Goal: Navigation & Orientation: Find specific page/section

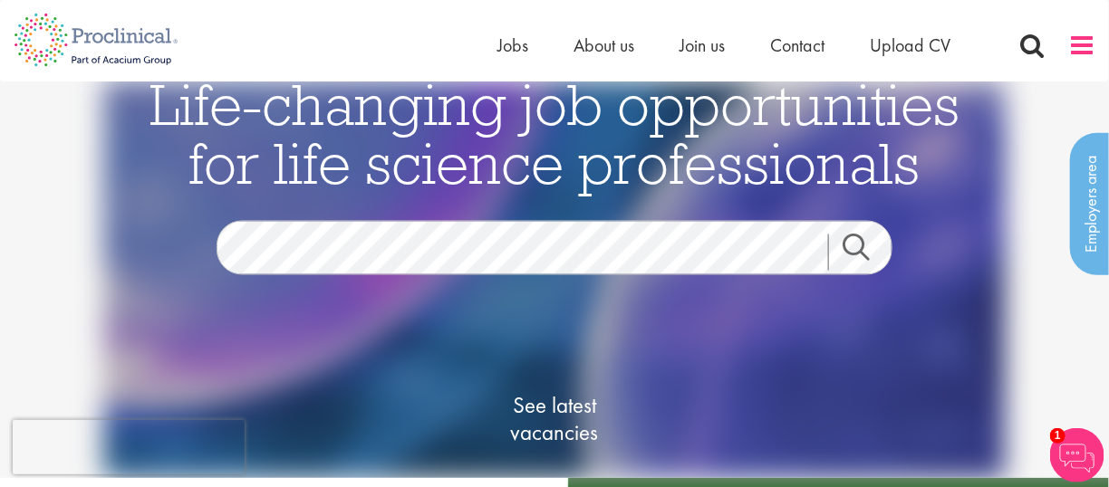
click at [1082, 49] on span at bounding box center [1081, 45] width 27 height 27
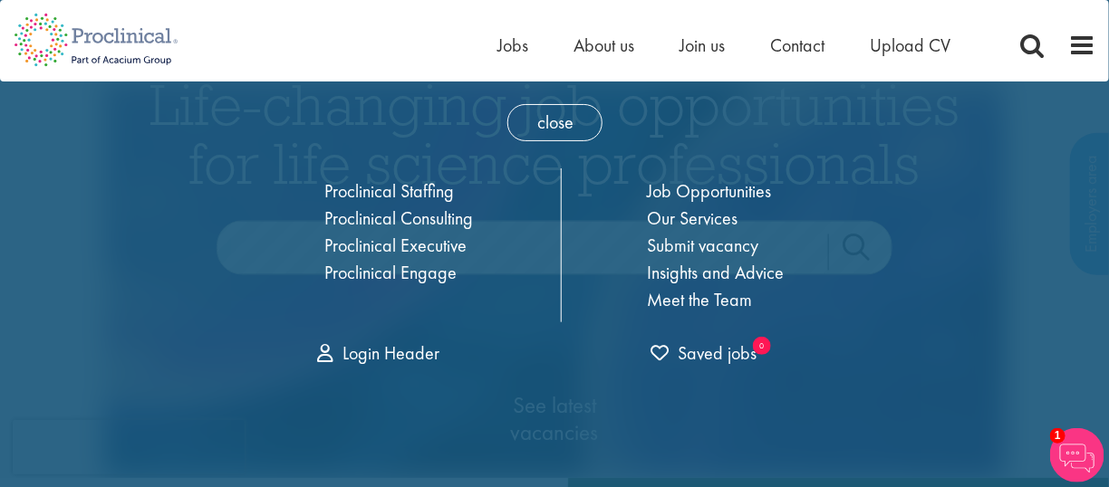
click at [472, 27] on div "Home Jobs About us Join us Contact Upload CV" at bounding box center [547, 34] width 1095 height 68
click at [505, 51] on span "Jobs" at bounding box center [512, 46] width 31 height 24
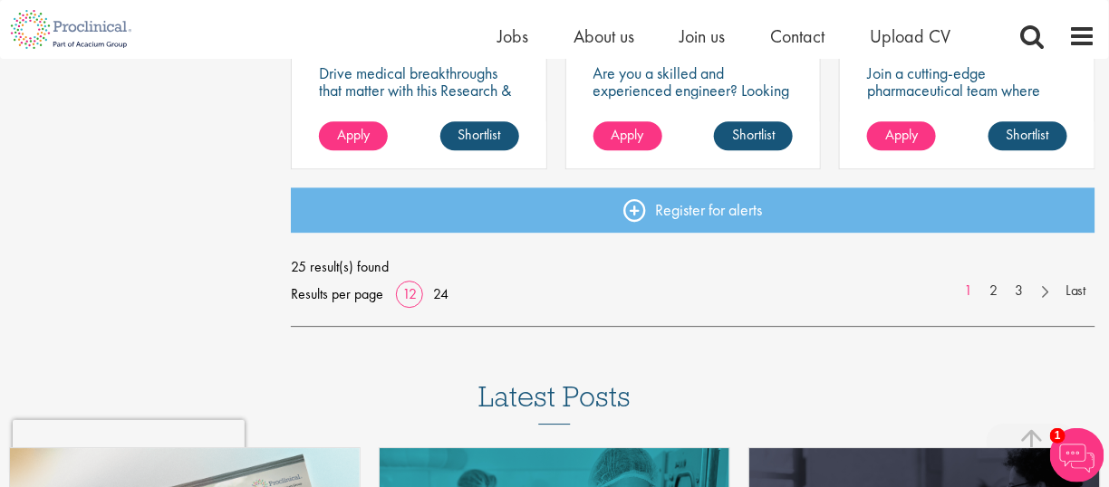
scroll to position [1540, 0]
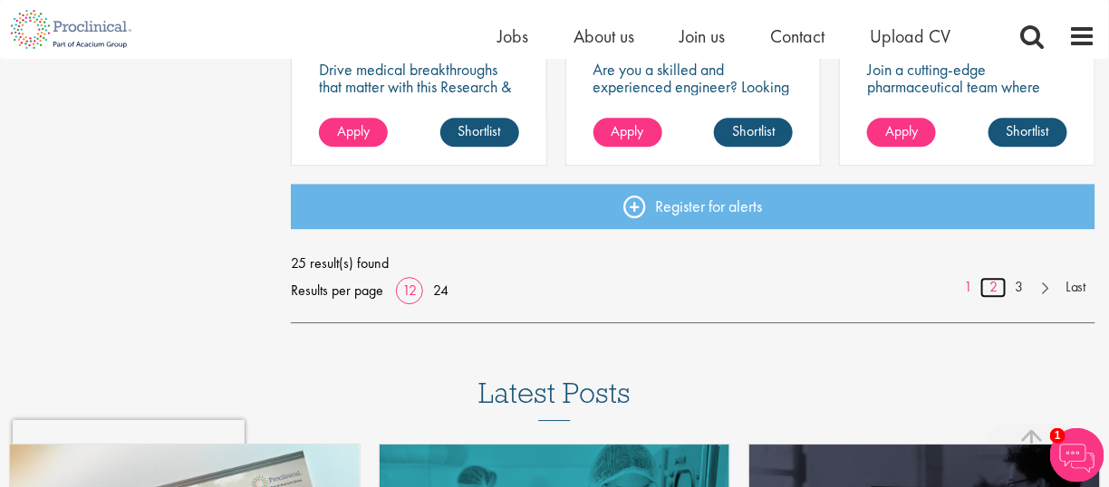
click at [991, 285] on link "2" at bounding box center [993, 287] width 26 height 21
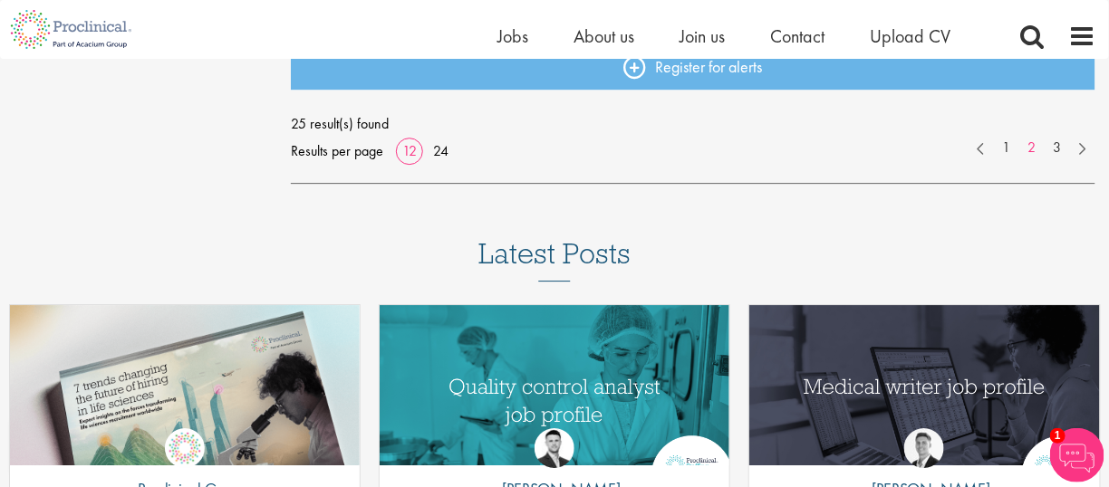
scroll to position [1721, 0]
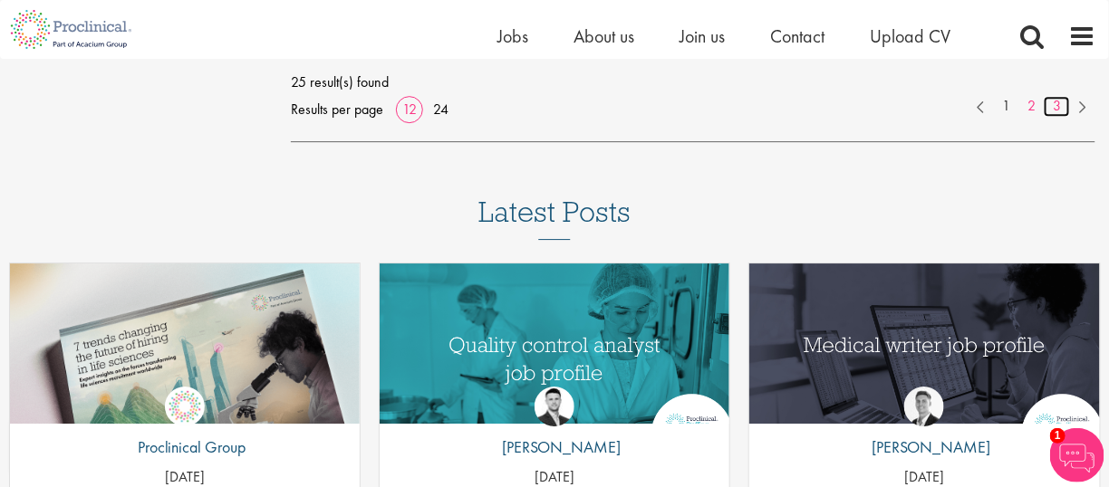
click at [1053, 109] on link "3" at bounding box center [1056, 106] width 26 height 21
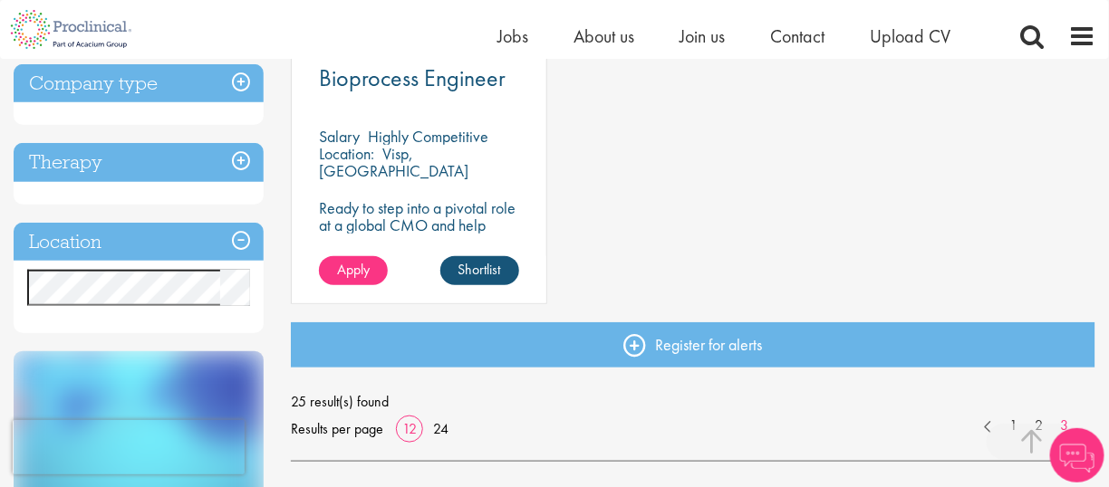
scroll to position [299, 0]
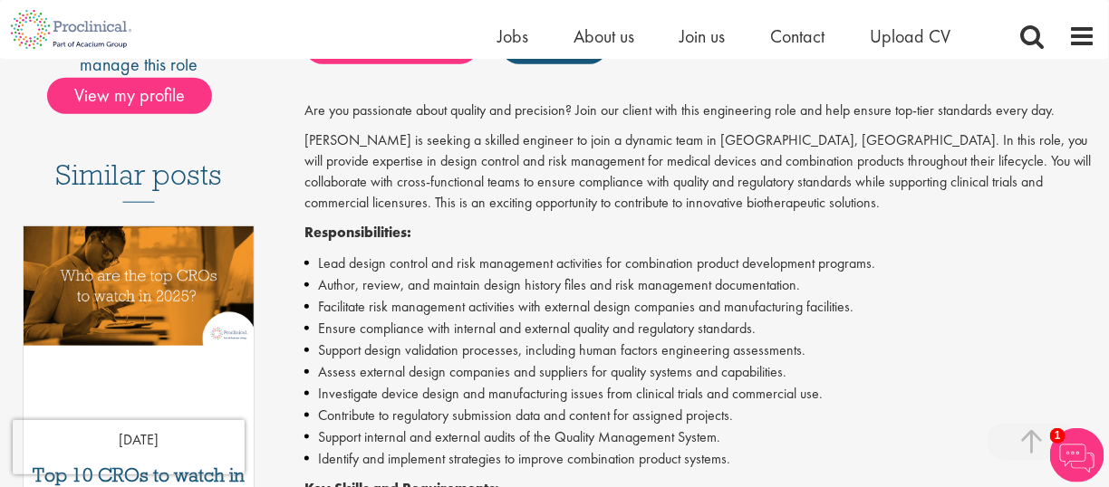
scroll to position [272, 0]
